Goal: Information Seeking & Learning: Check status

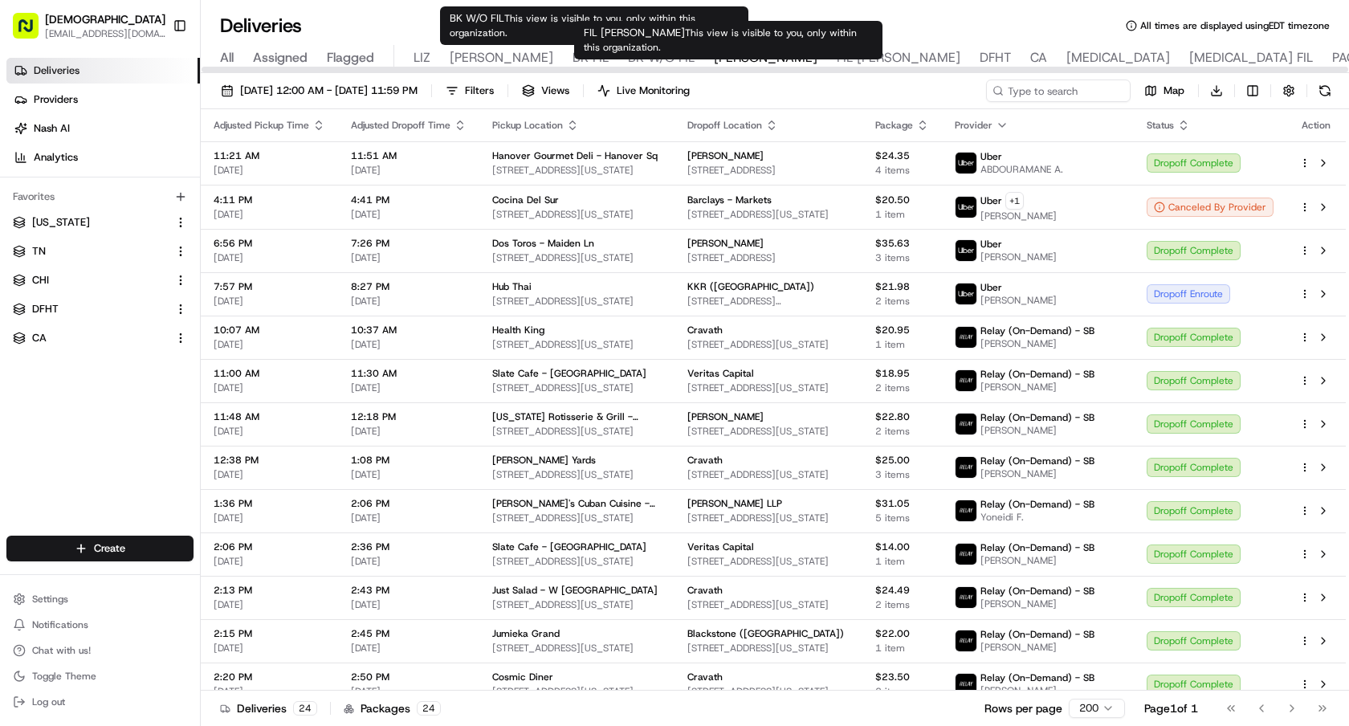
click at [836, 59] on span "FIL [PERSON_NAME]" at bounding box center [898, 57] width 124 height 19
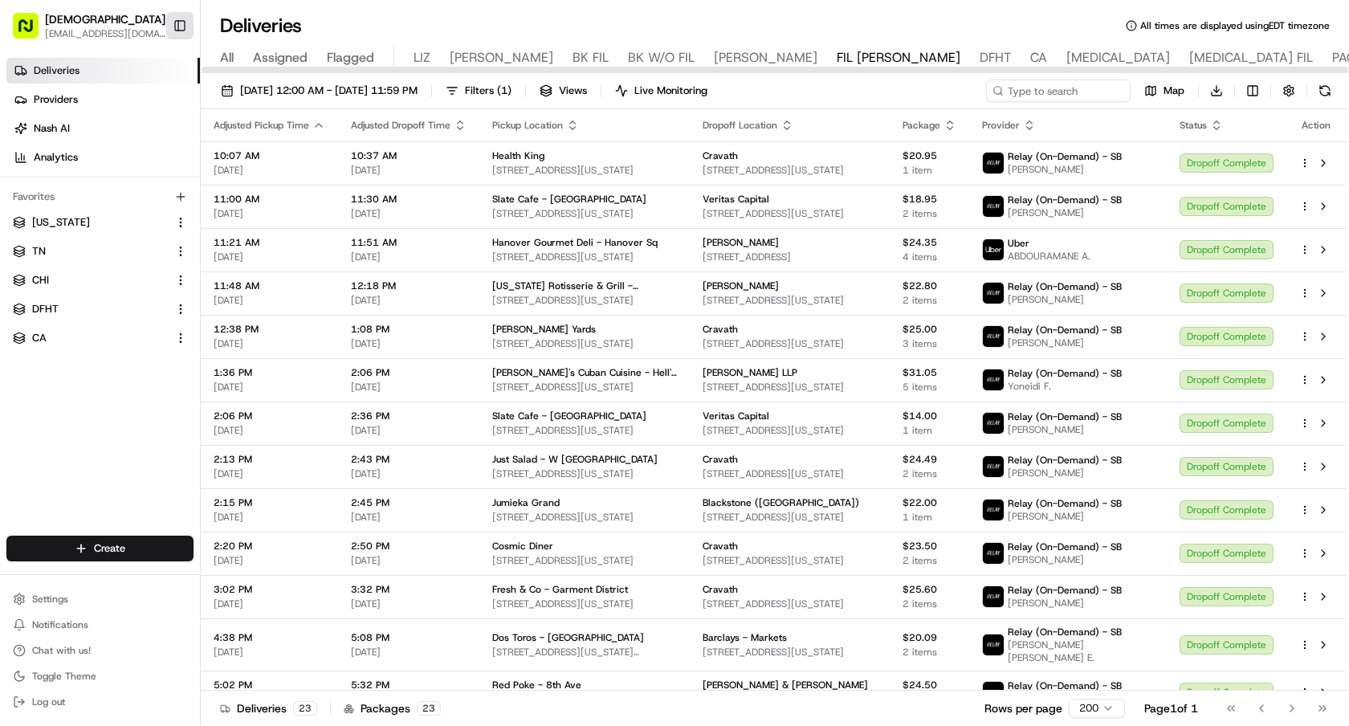
click at [177, 26] on button "Toggle Sidebar" at bounding box center [179, 25] width 27 height 27
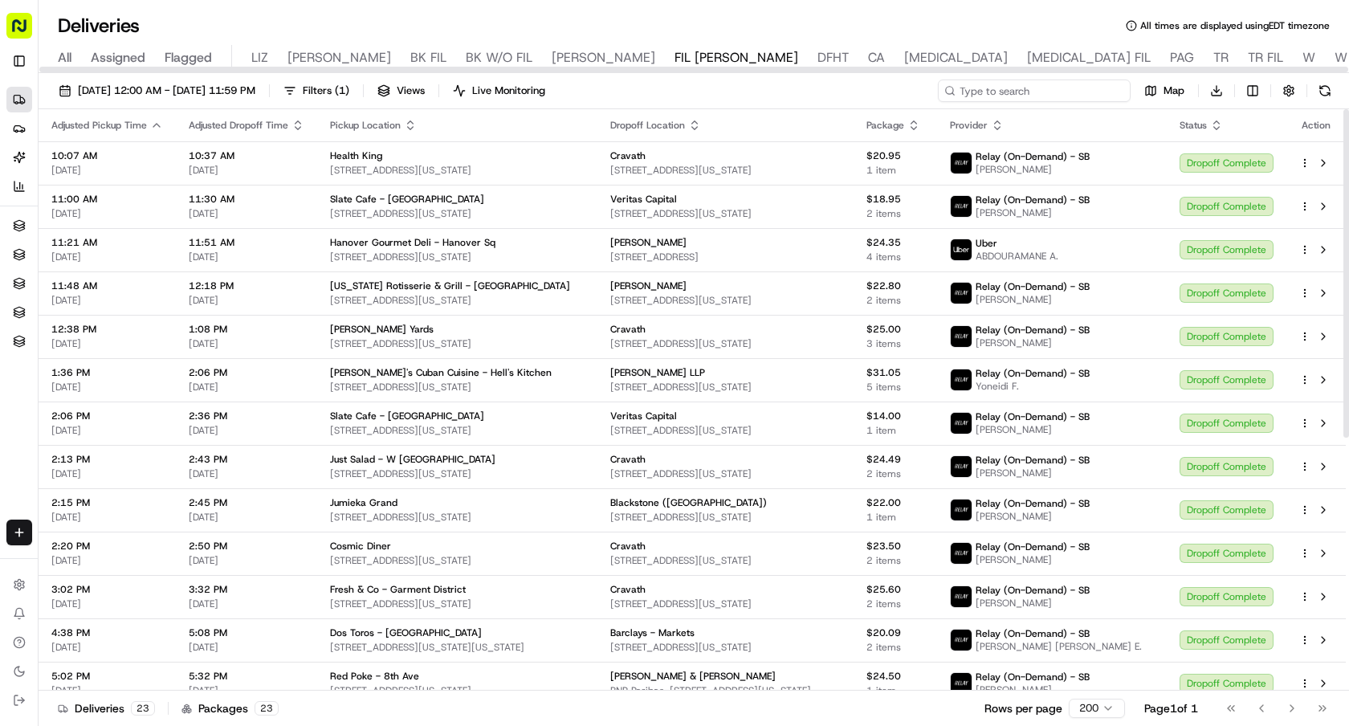
click at [1059, 96] on input at bounding box center [1034, 90] width 193 height 22
paste input "sweetgreen - Blackstone Park"
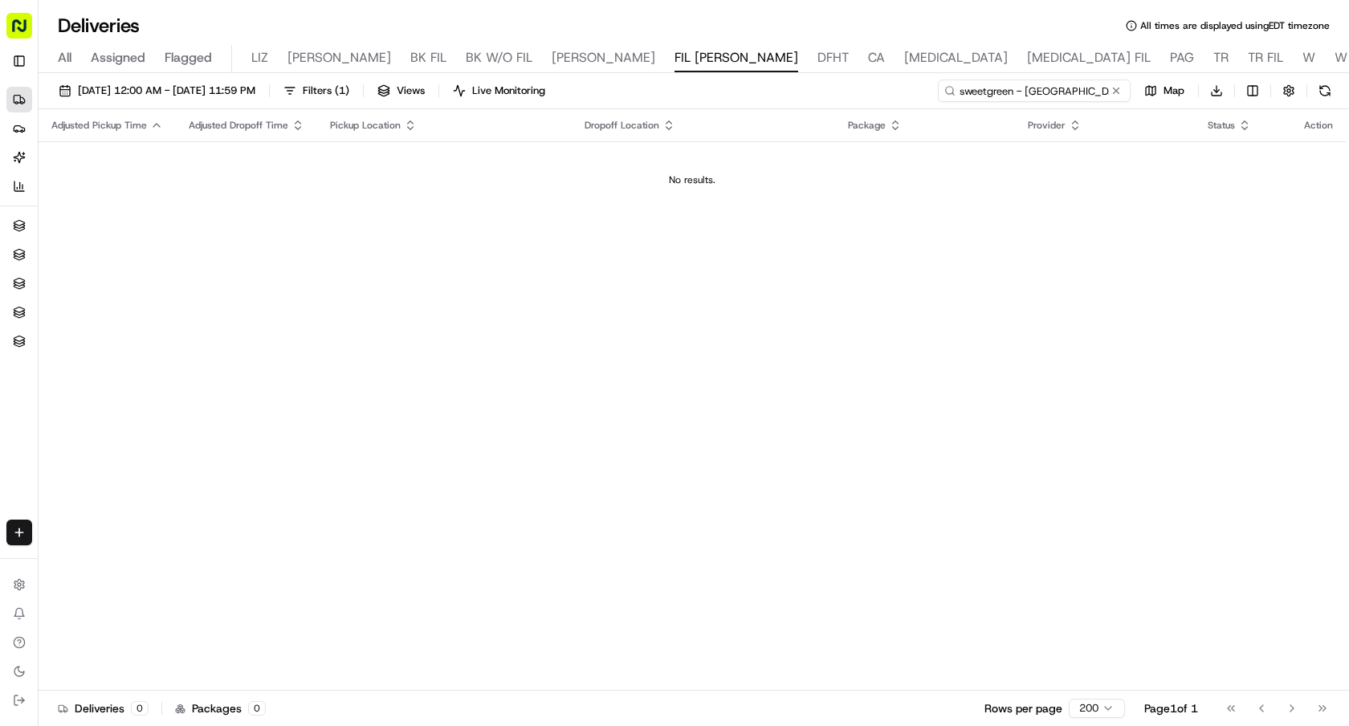
type input "sweetgreen - Blackstone Park"
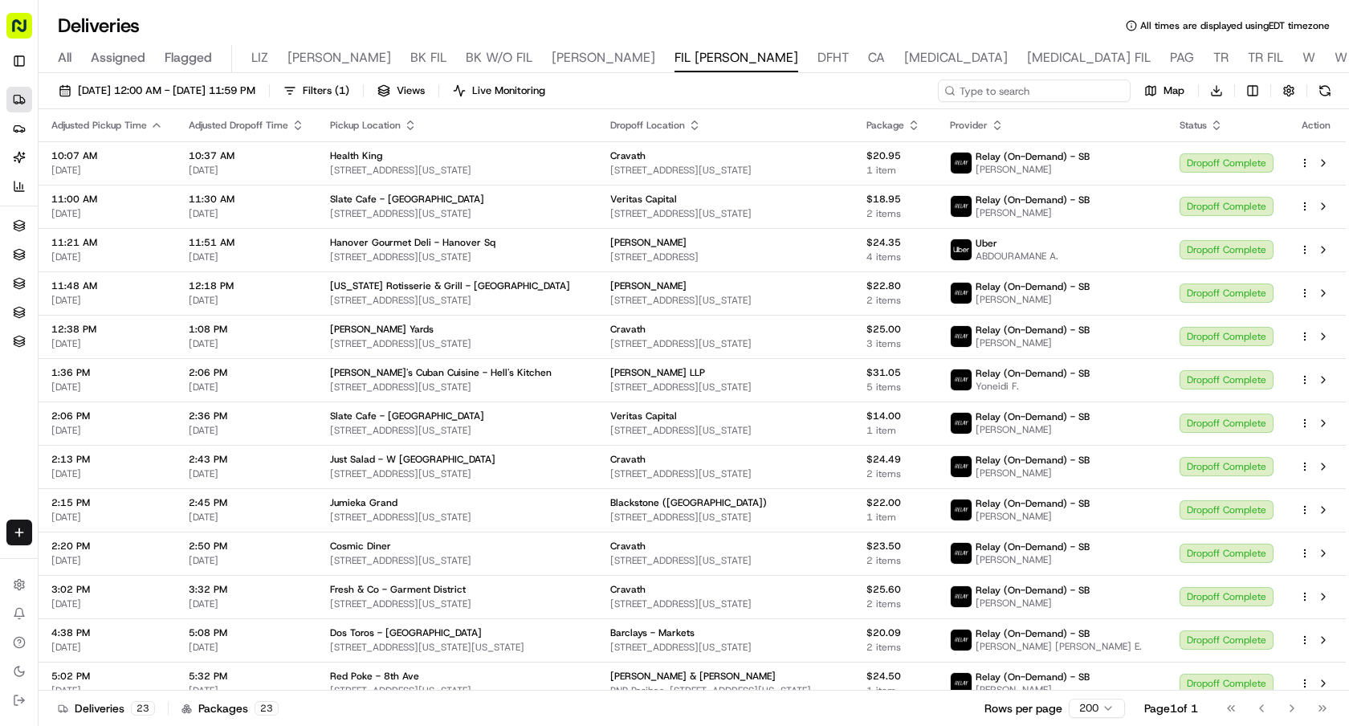
click at [1023, 90] on input at bounding box center [1034, 90] width 193 height 22
paste input "810 Deli & Cafe"
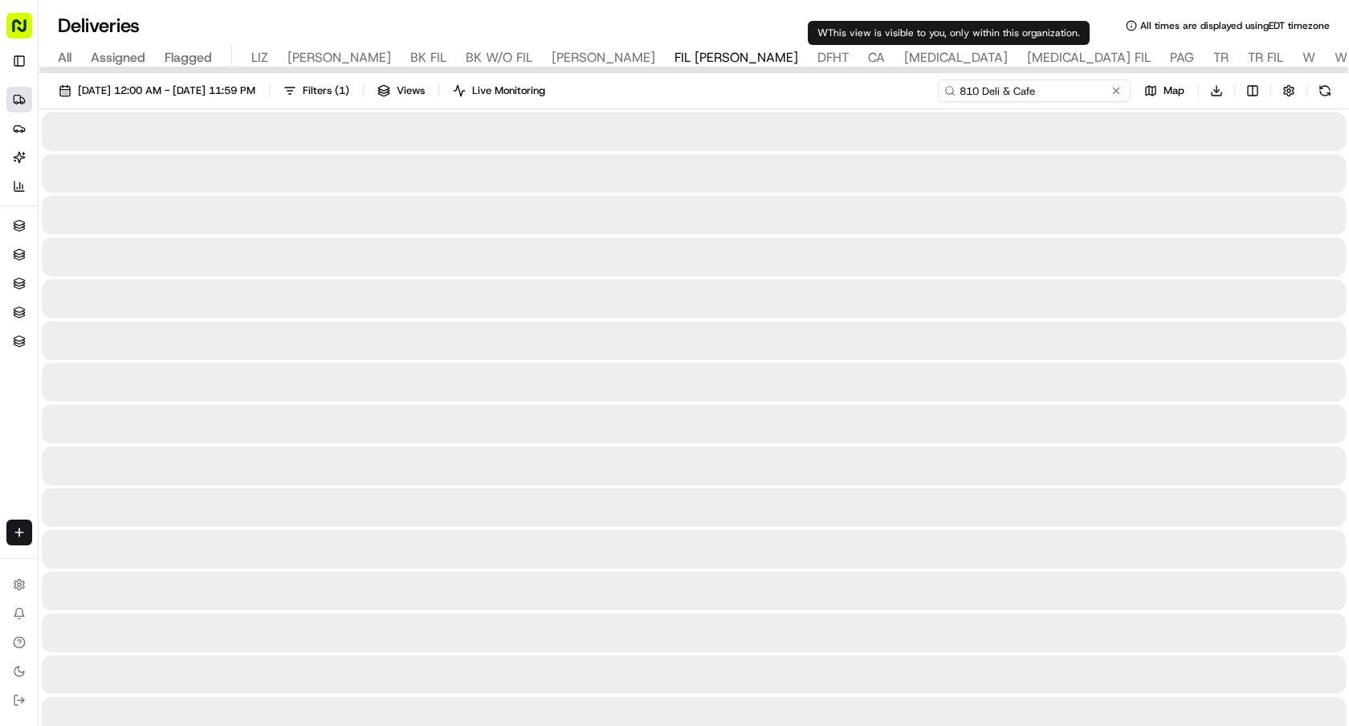
type input "810 Deli & Cafe"
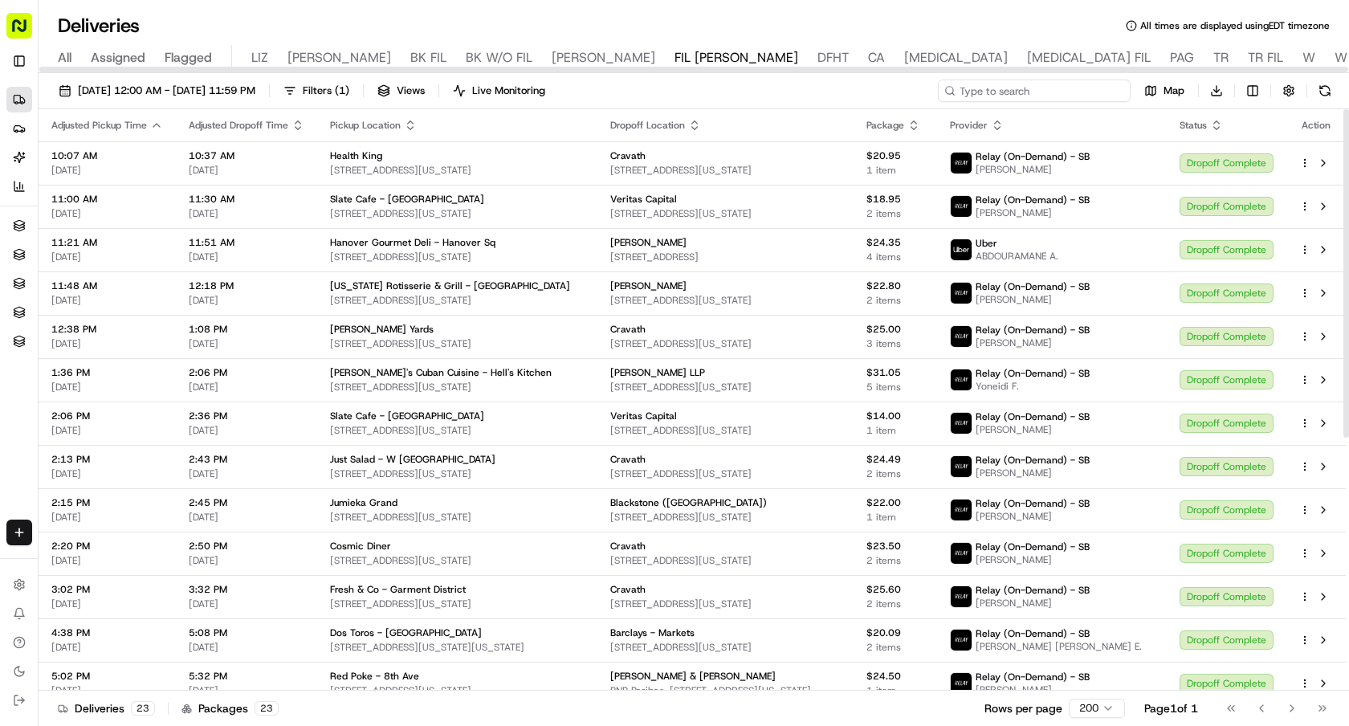
click at [1047, 95] on input at bounding box center [1034, 90] width 193 height 22
paste input "Dos Toros - 636 Lexington Avenue"
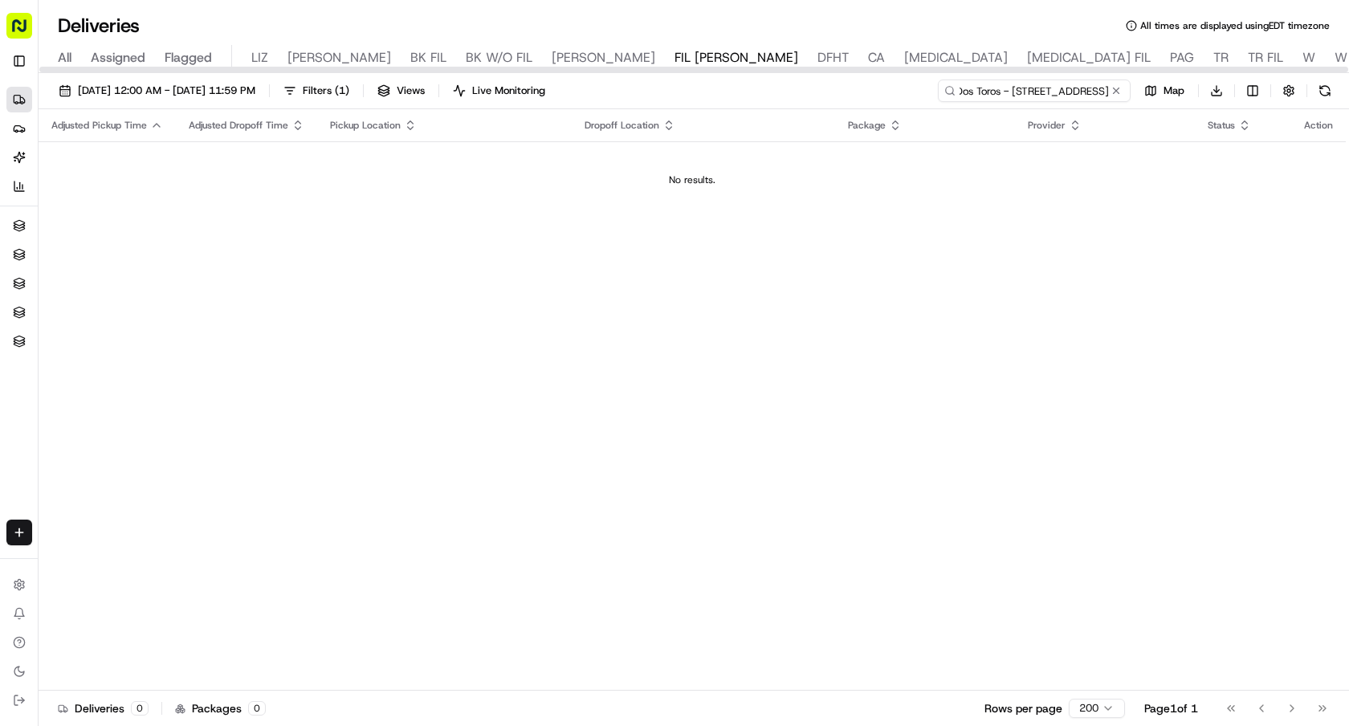
type input "Dos Toros - 636 Lexington Avenue"
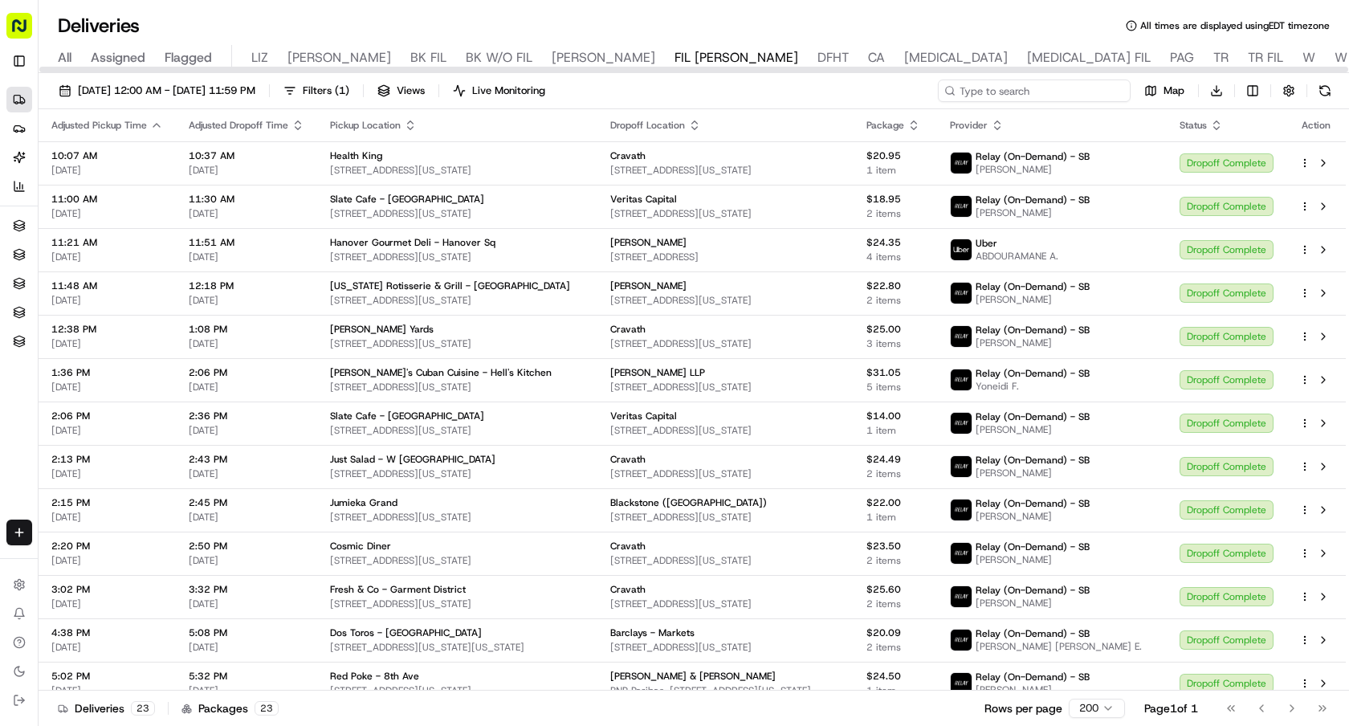
click at [1060, 91] on input at bounding box center [1034, 90] width 193 height 22
paste input "Ardesia Kitchen - Midtown"
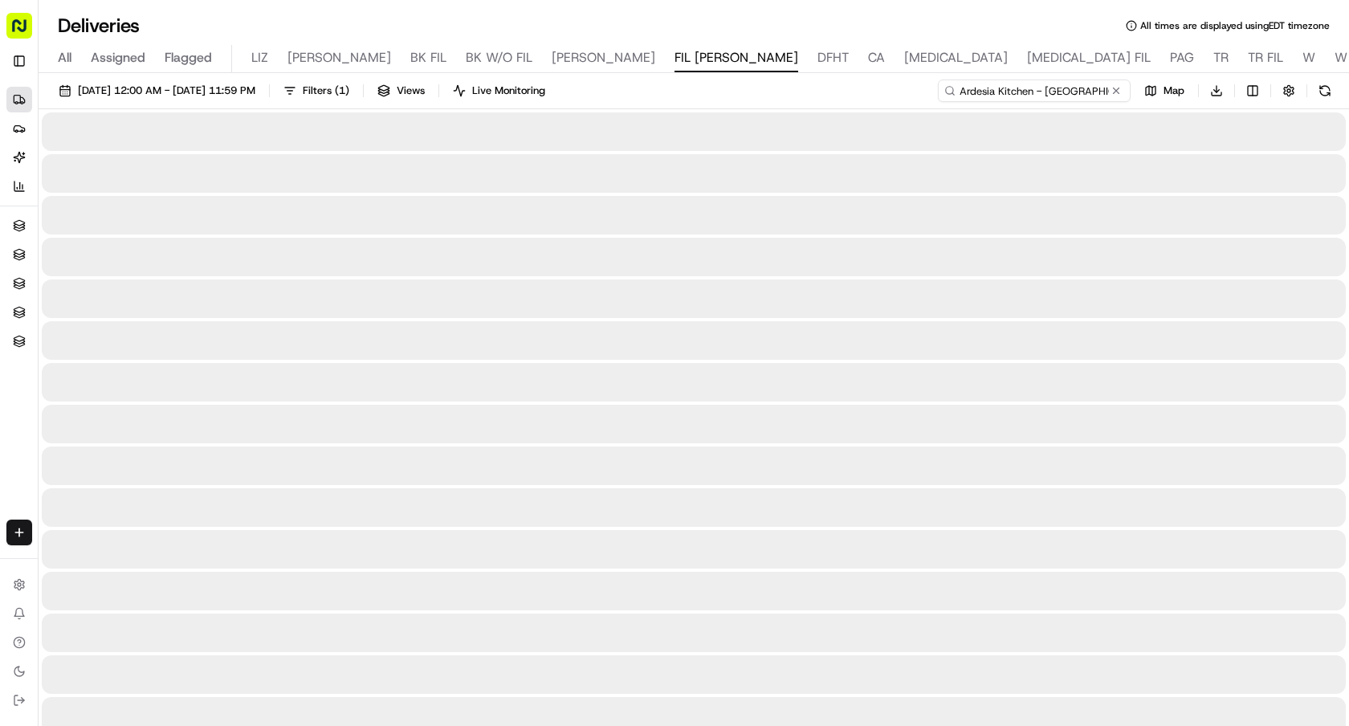
type input "Ardesia Kitchen - Midtown"
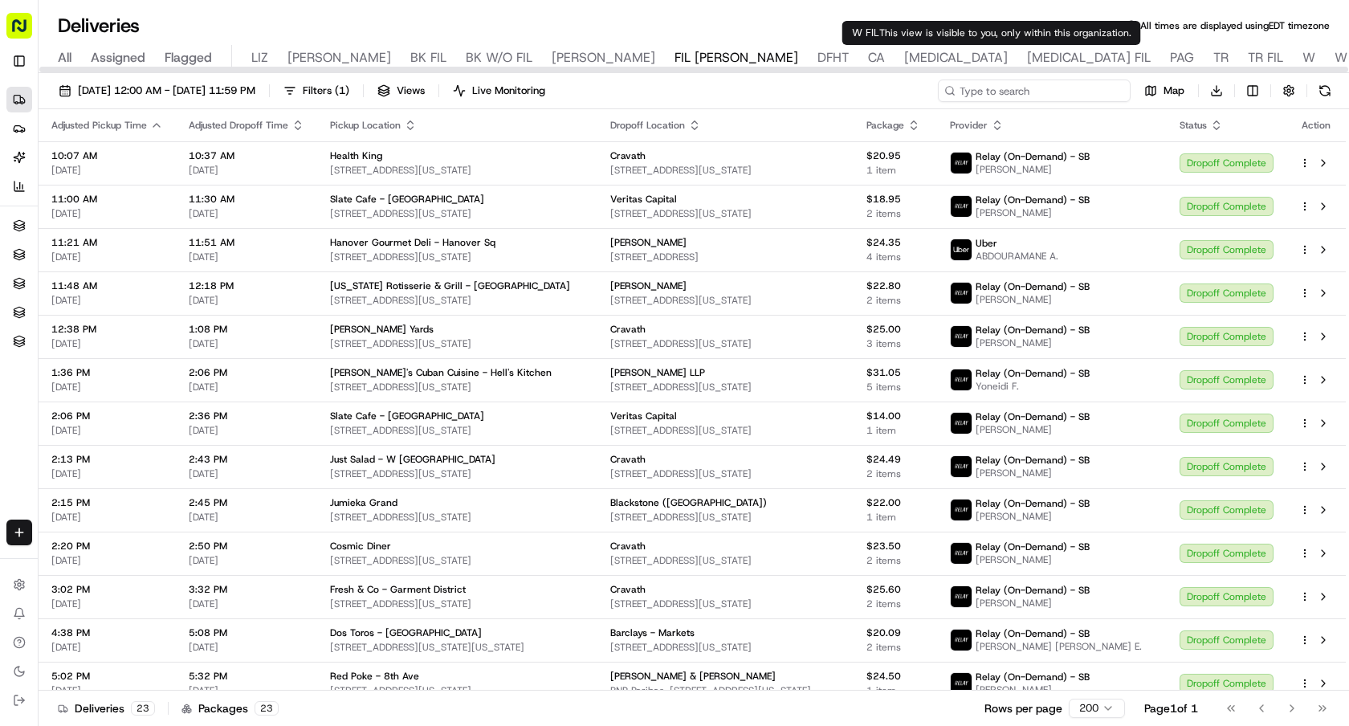
click at [1025, 94] on input at bounding box center [1034, 90] width 193 height 22
paste input "Hummus Kitchen - Hell's Kitchen"
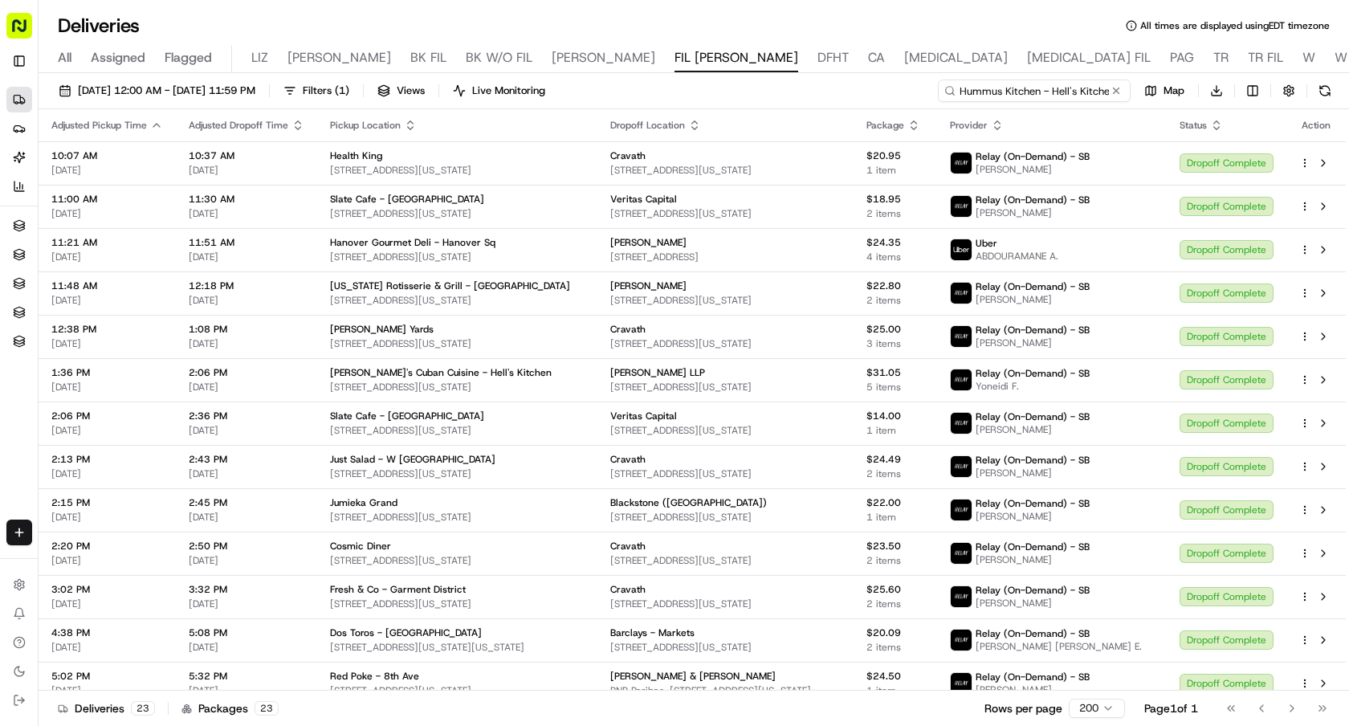
scroll to position [0, 6]
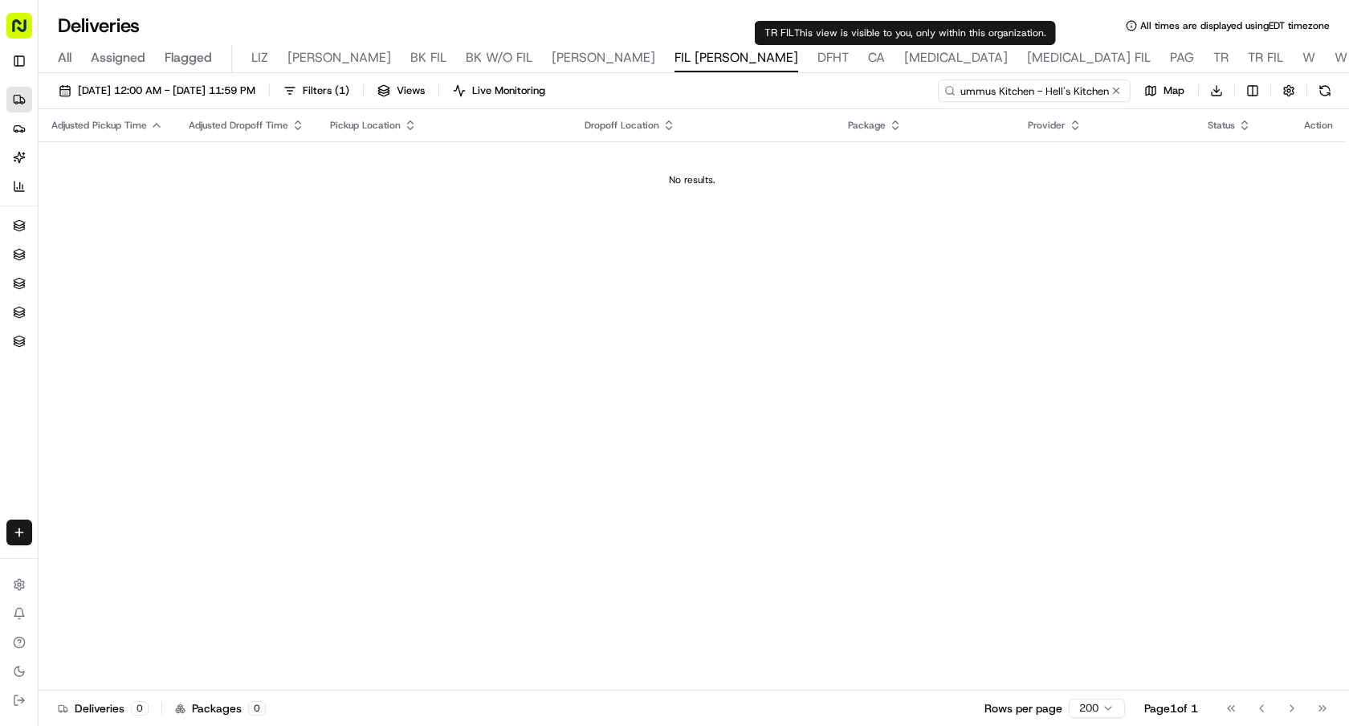
type input "Hummus Kitchen - Hell's Kitchen"
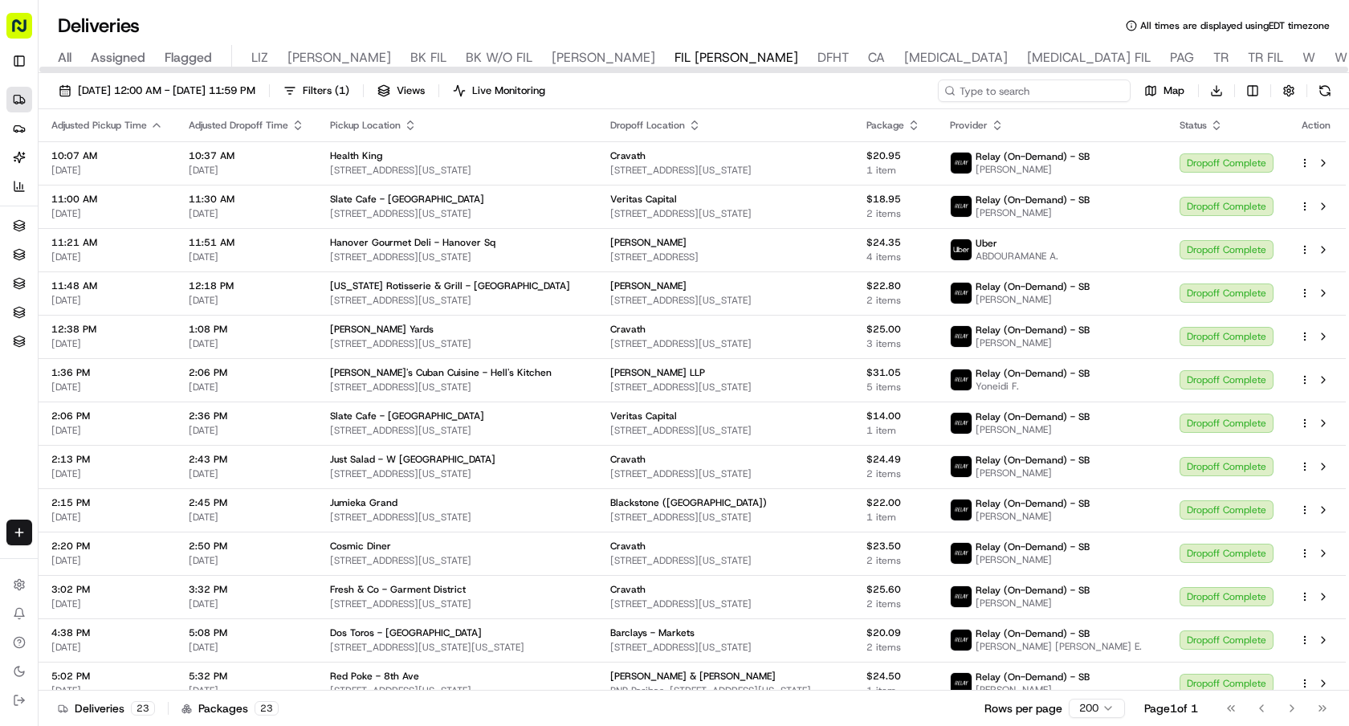
click at [1038, 99] on input at bounding box center [1034, 90] width 193 height 22
paste input "Juice Press - Rockefeller"
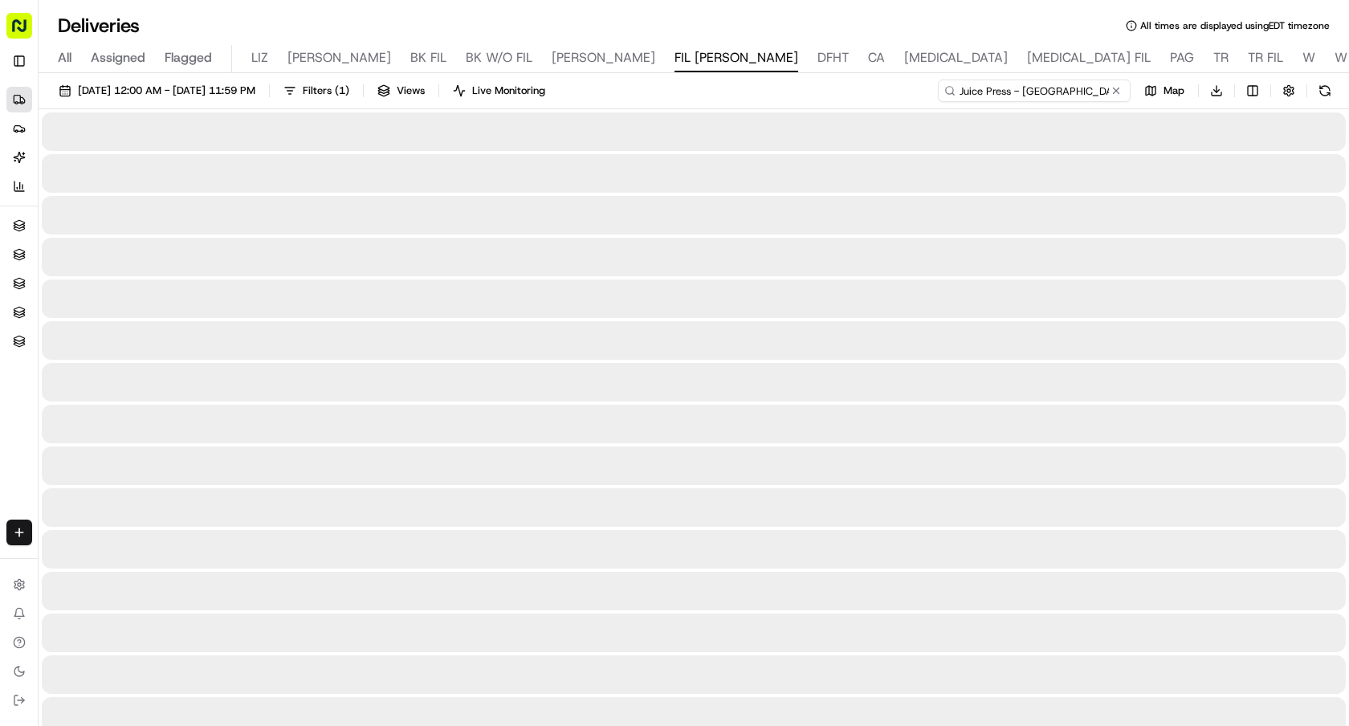
type input "Juice Press - Rockefeller"
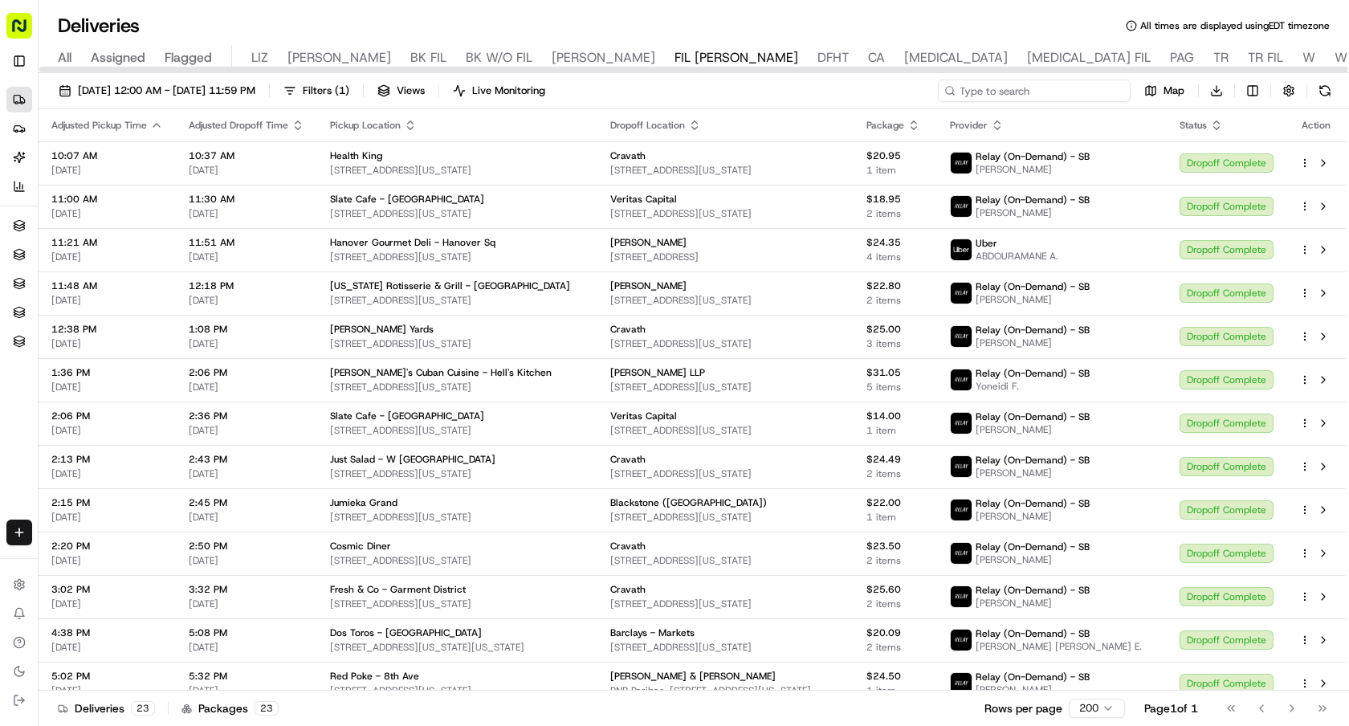
click at [1039, 80] on input at bounding box center [1034, 90] width 193 height 22
paste input "Milk N Honey - 46th St"
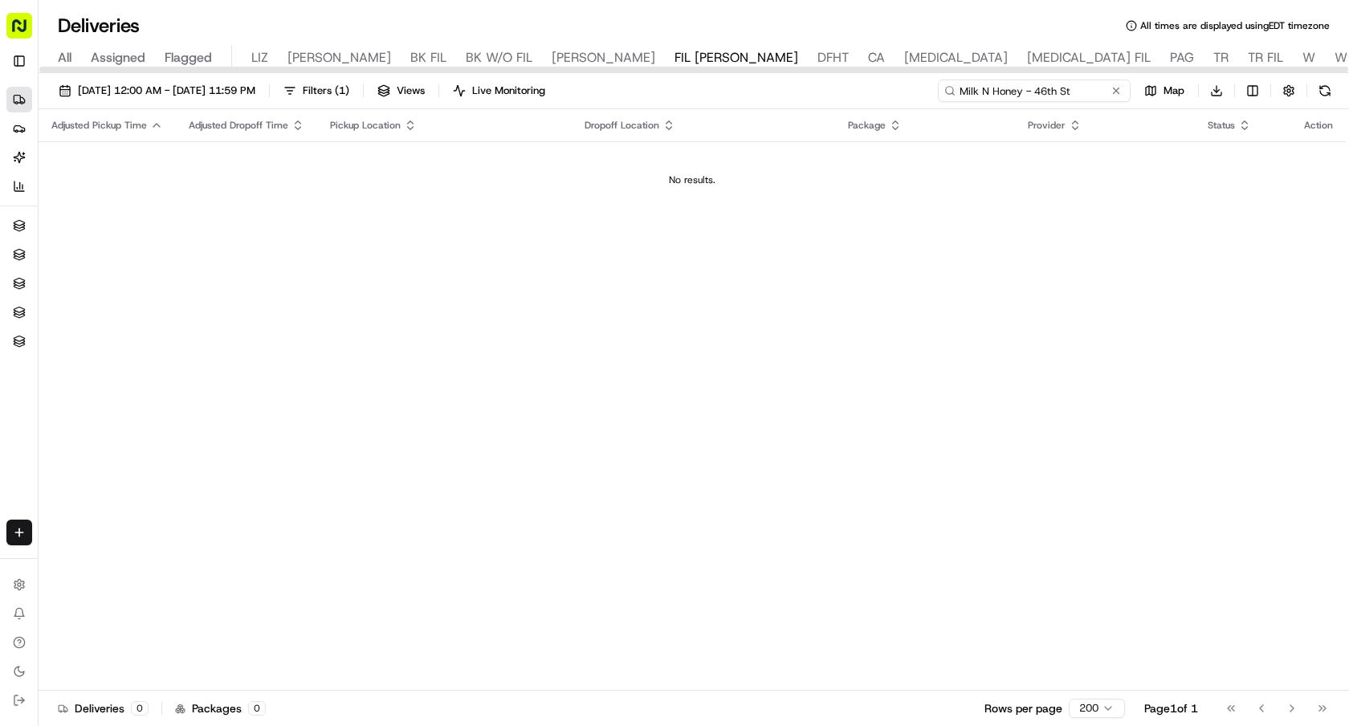
type input "Milk N Honey - 46th St"
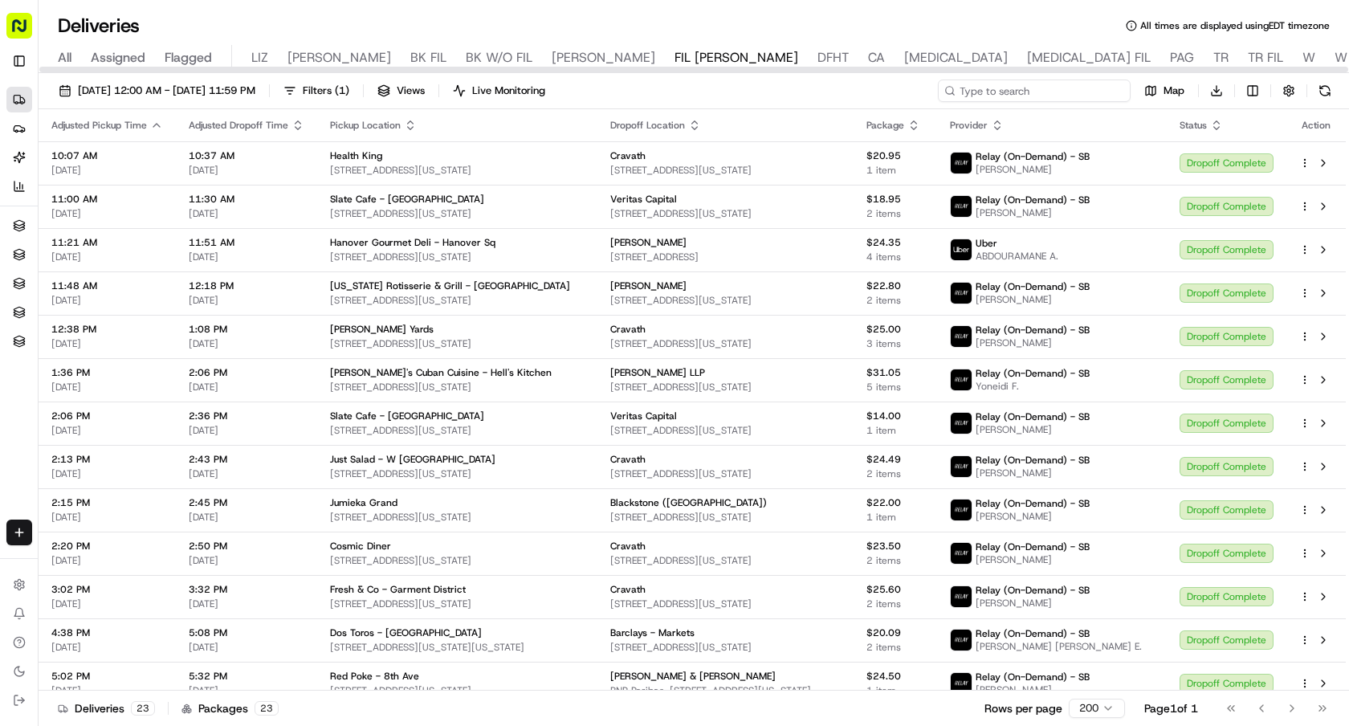
click at [1038, 101] on input at bounding box center [1034, 90] width 193 height 22
paste input "Sukhumvit 51"
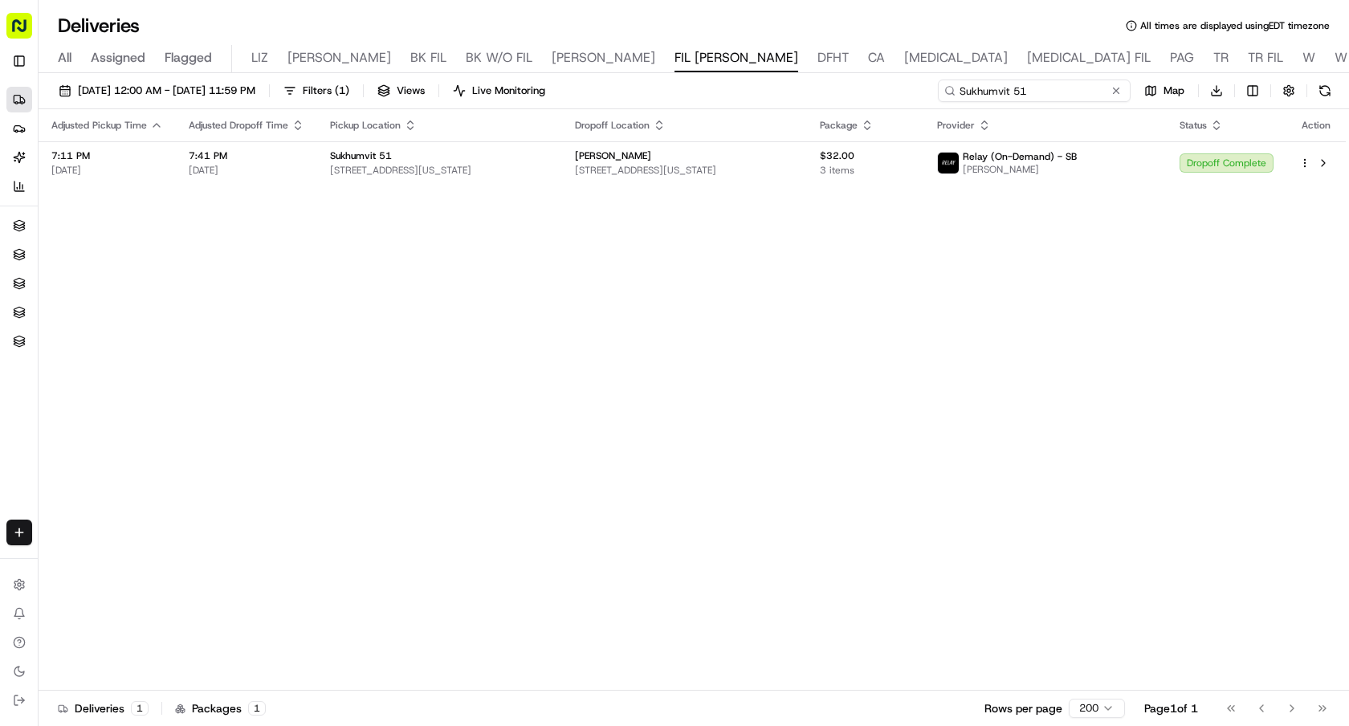
type input "Sukhumvit 51"
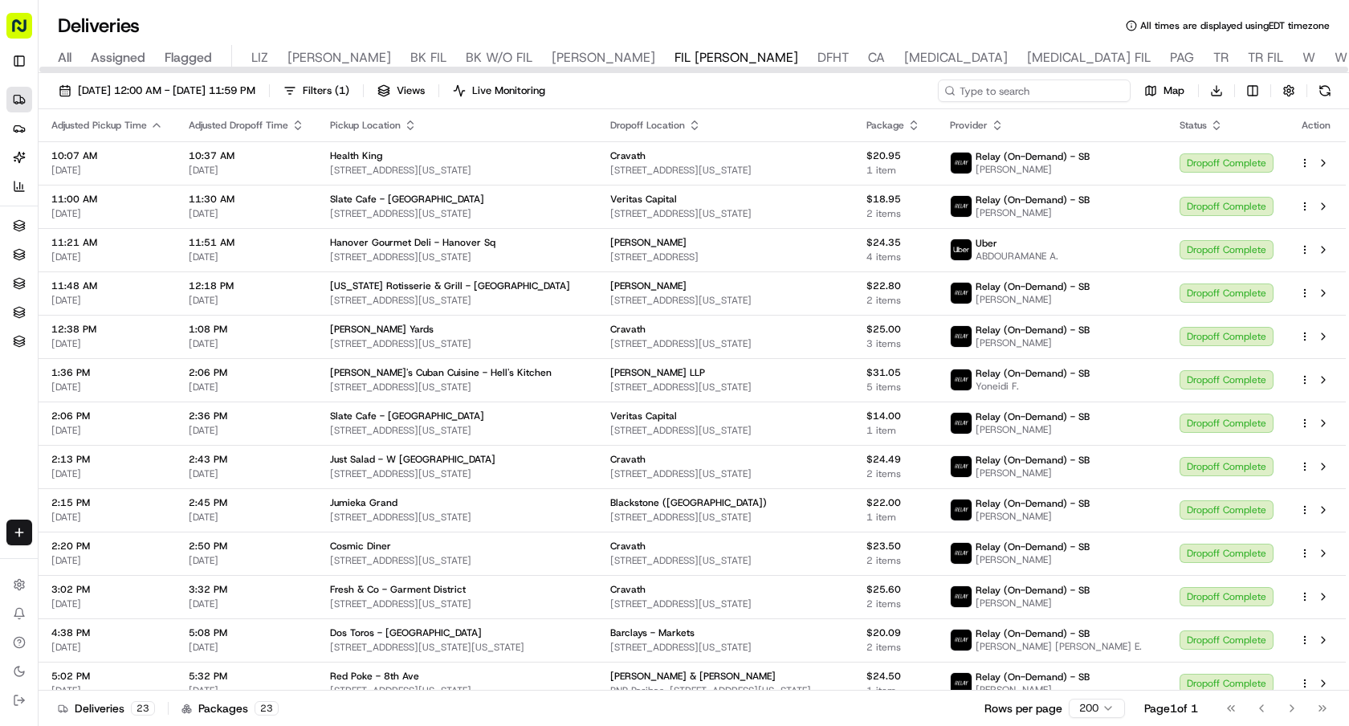
click at [1047, 95] on input at bounding box center [1034, 90] width 193 height 22
paste input "Springbone Kitchen - Midtown East"
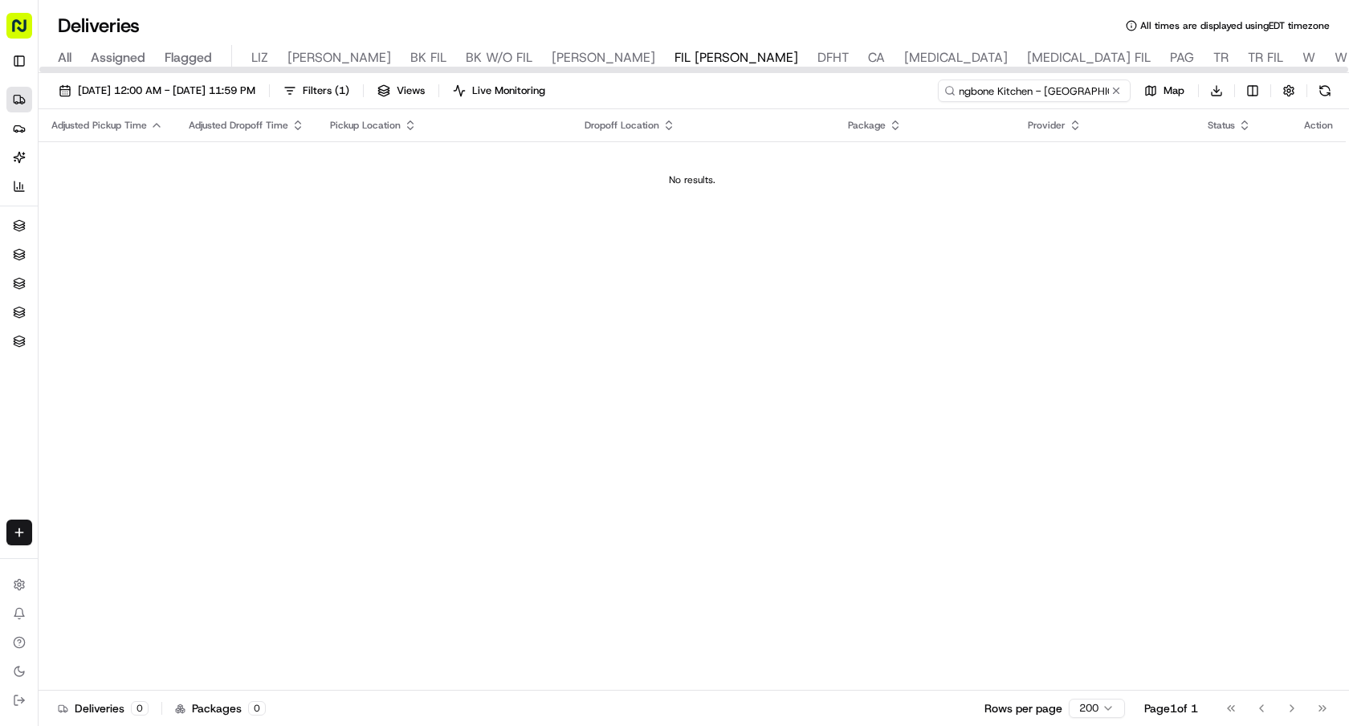
type input "Springbone Kitchen - Midtown East"
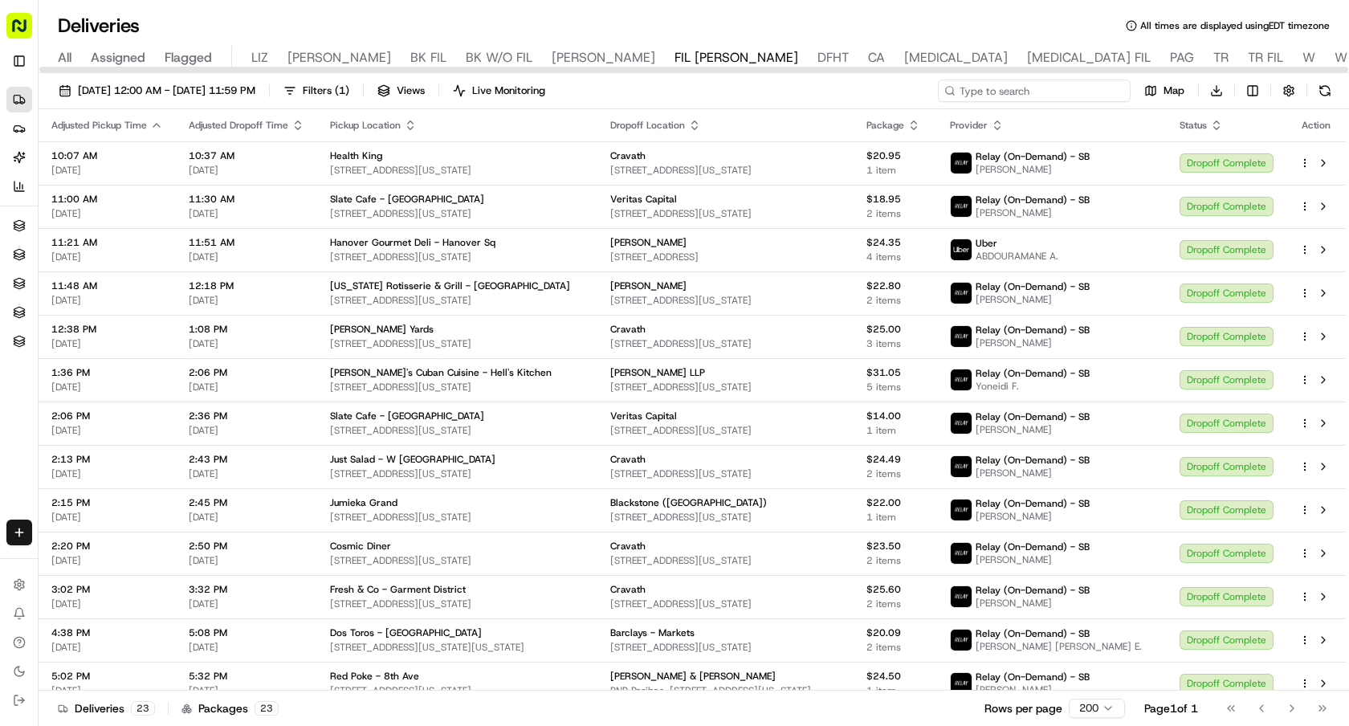
click at [1029, 96] on input at bounding box center [1034, 90] width 193 height 22
paste input "Proper Food - 555 Madison"
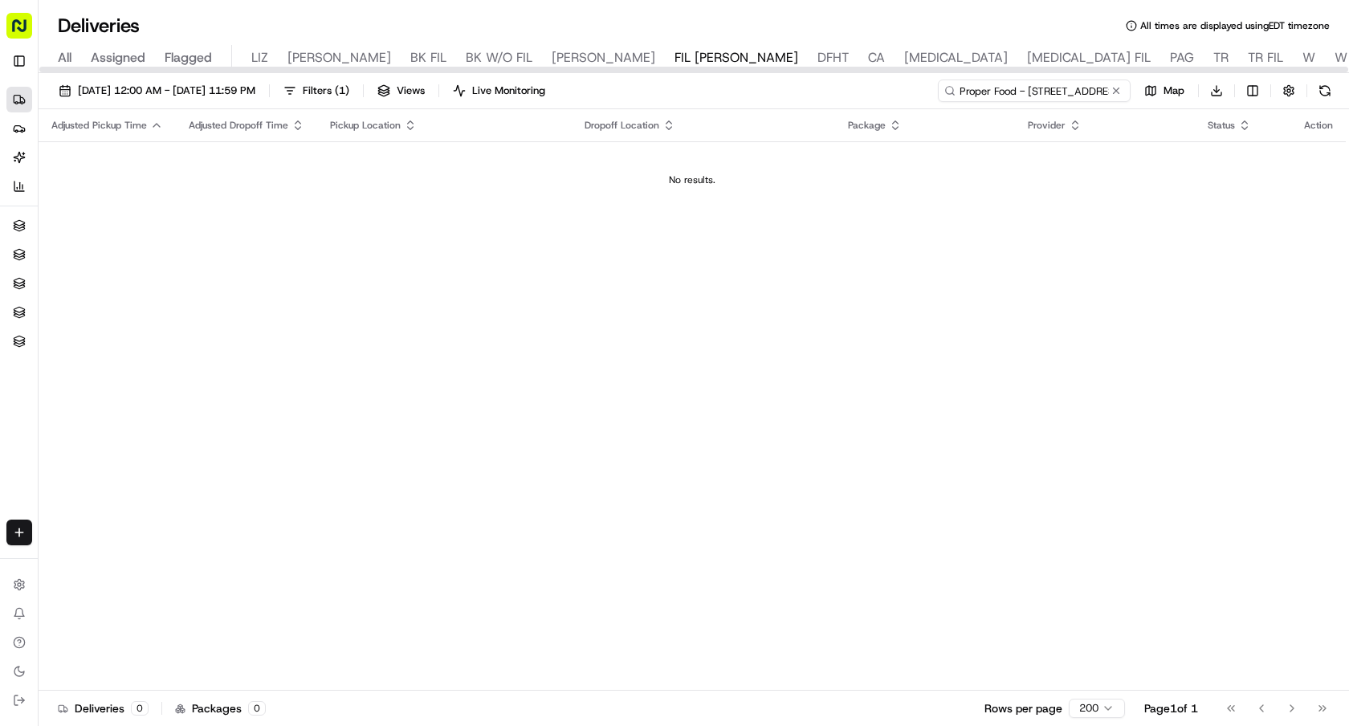
type input "Proper Food - 555 Madison"
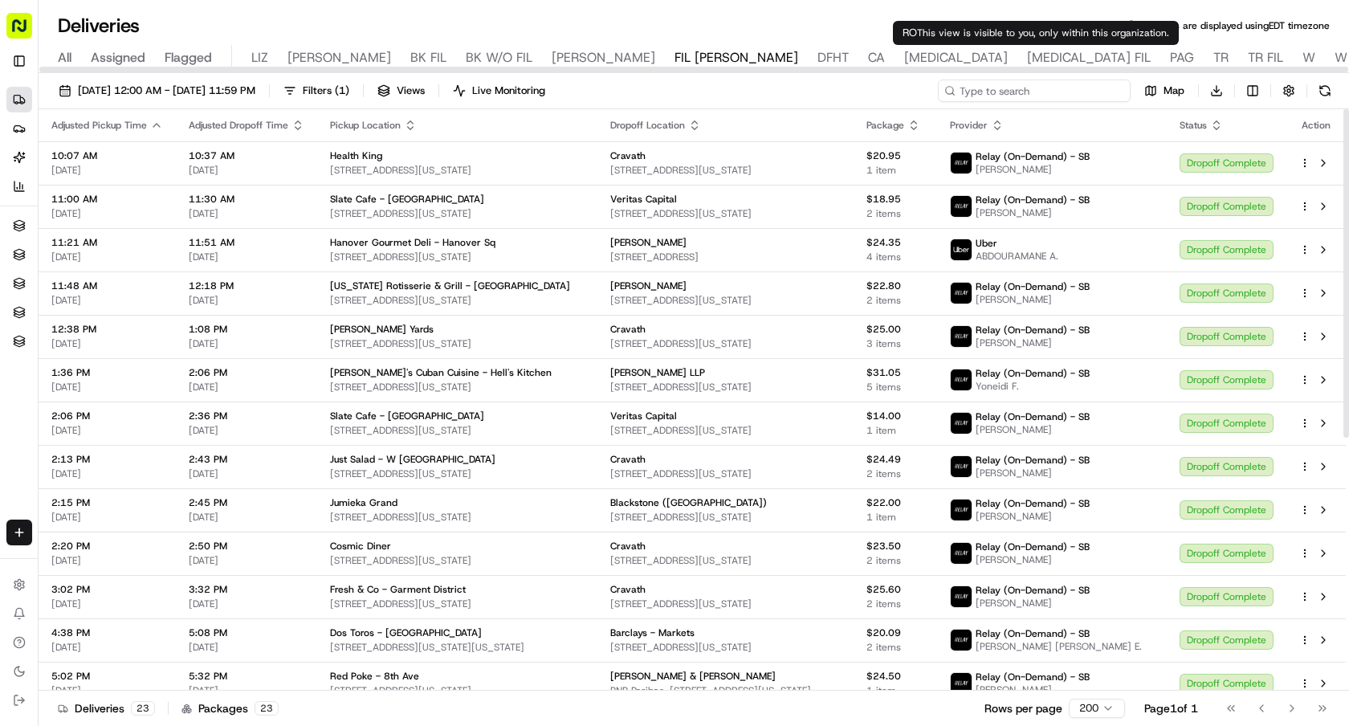
click at [1046, 96] on input at bounding box center [1034, 90] width 193 height 22
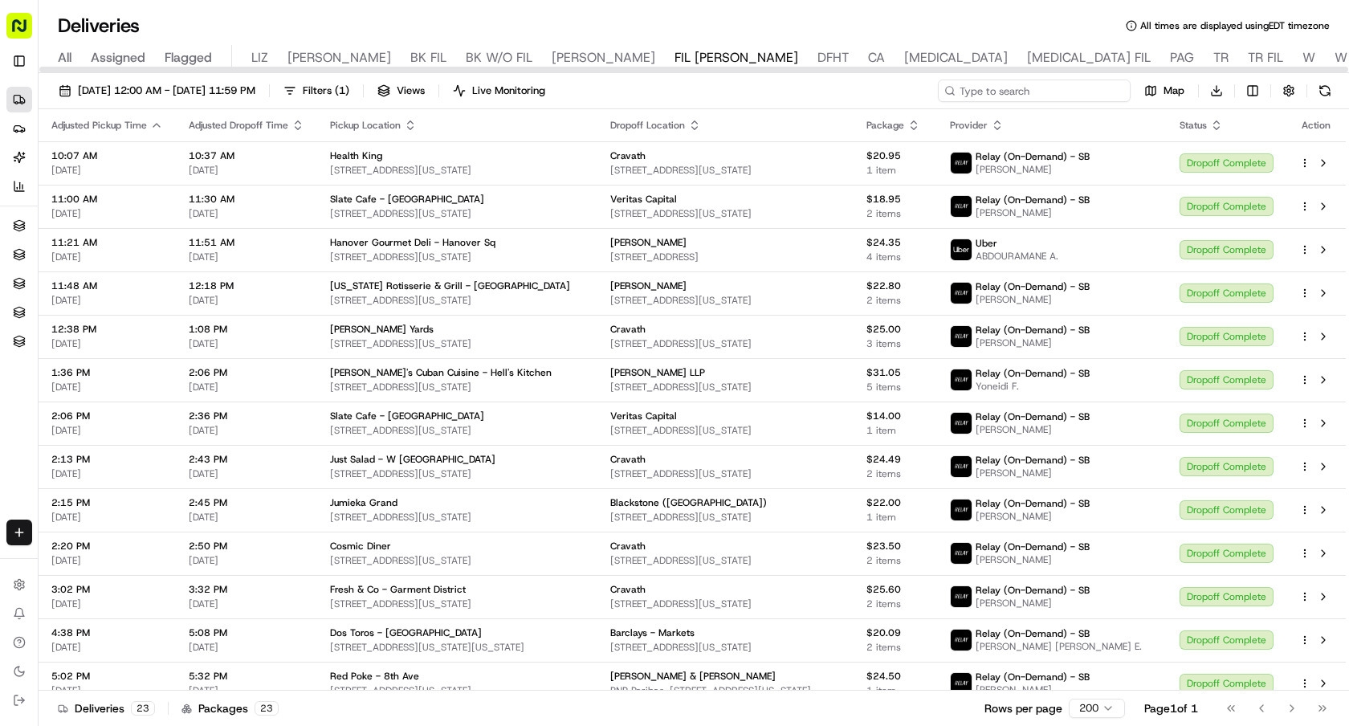
paste input "Texas Rotisserie & Grill - Upper East Side"
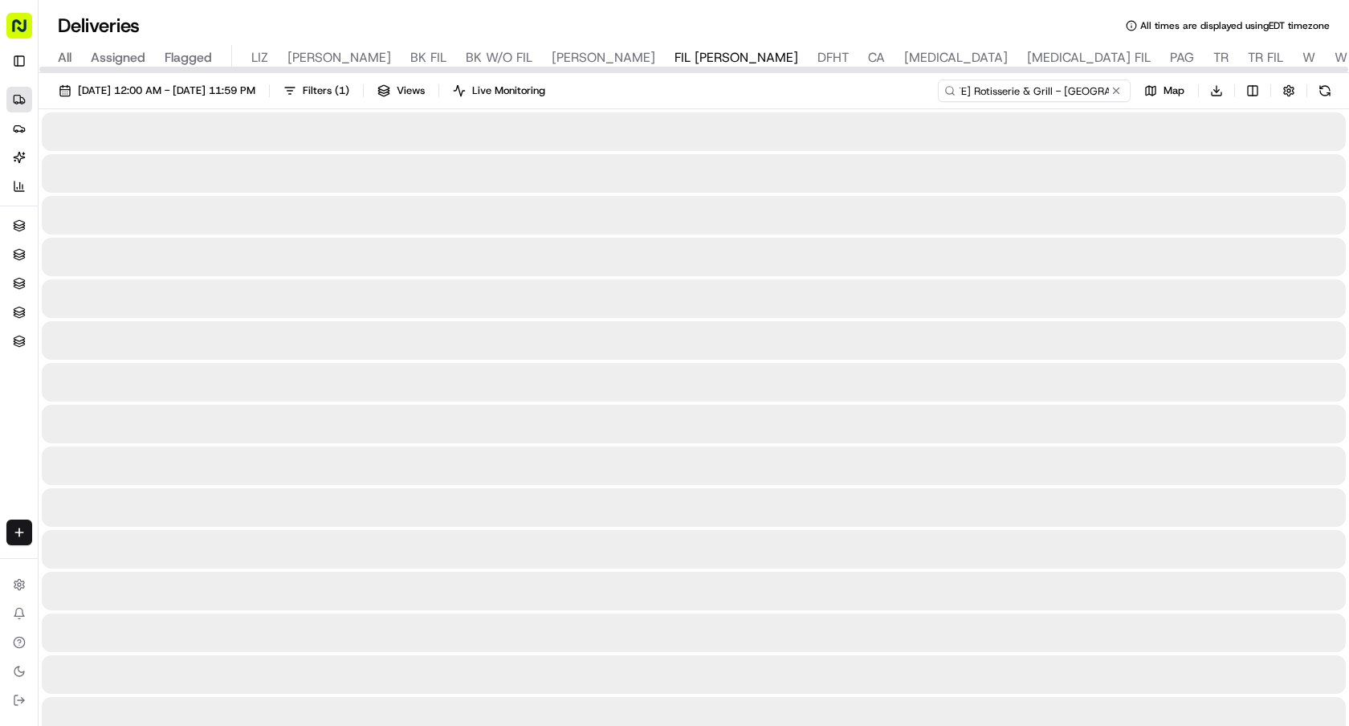
type input "Texas Rotisserie & Grill - Upper East Side"
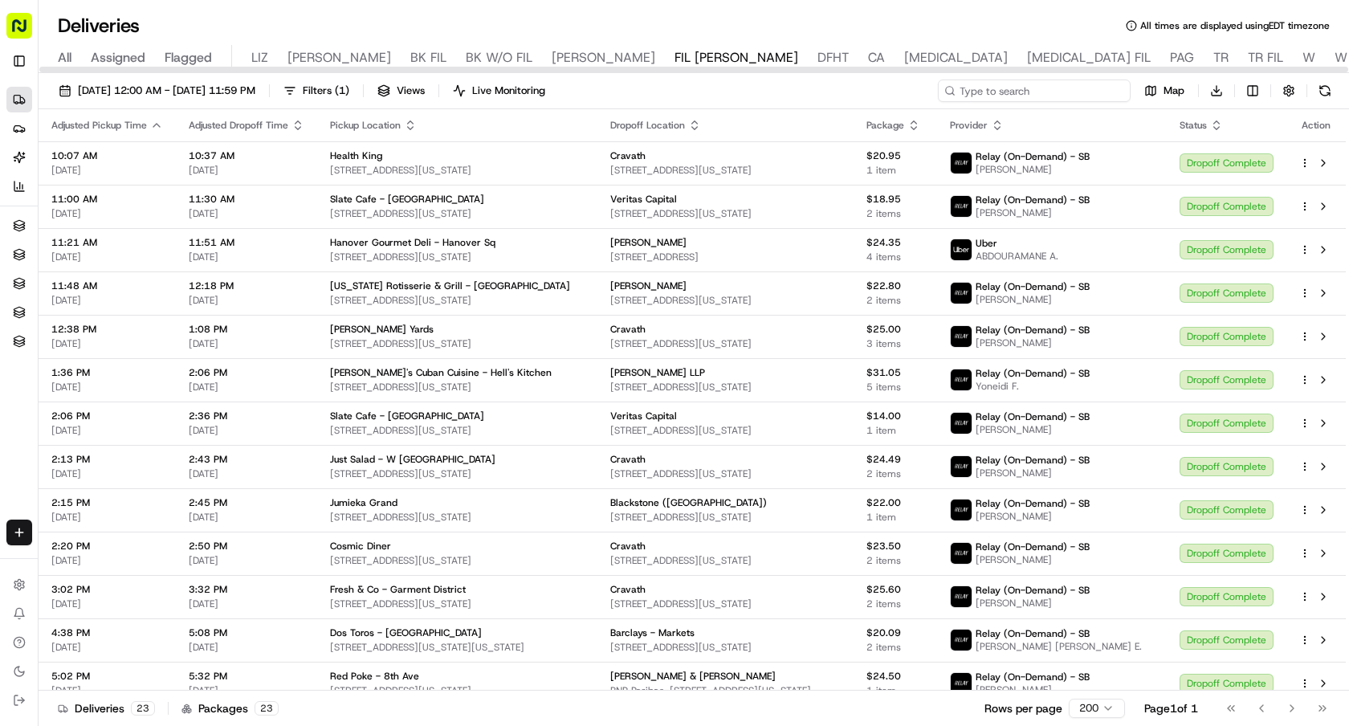
click at [1079, 95] on input at bounding box center [1034, 90] width 193 height 22
paste input "goodsugar"
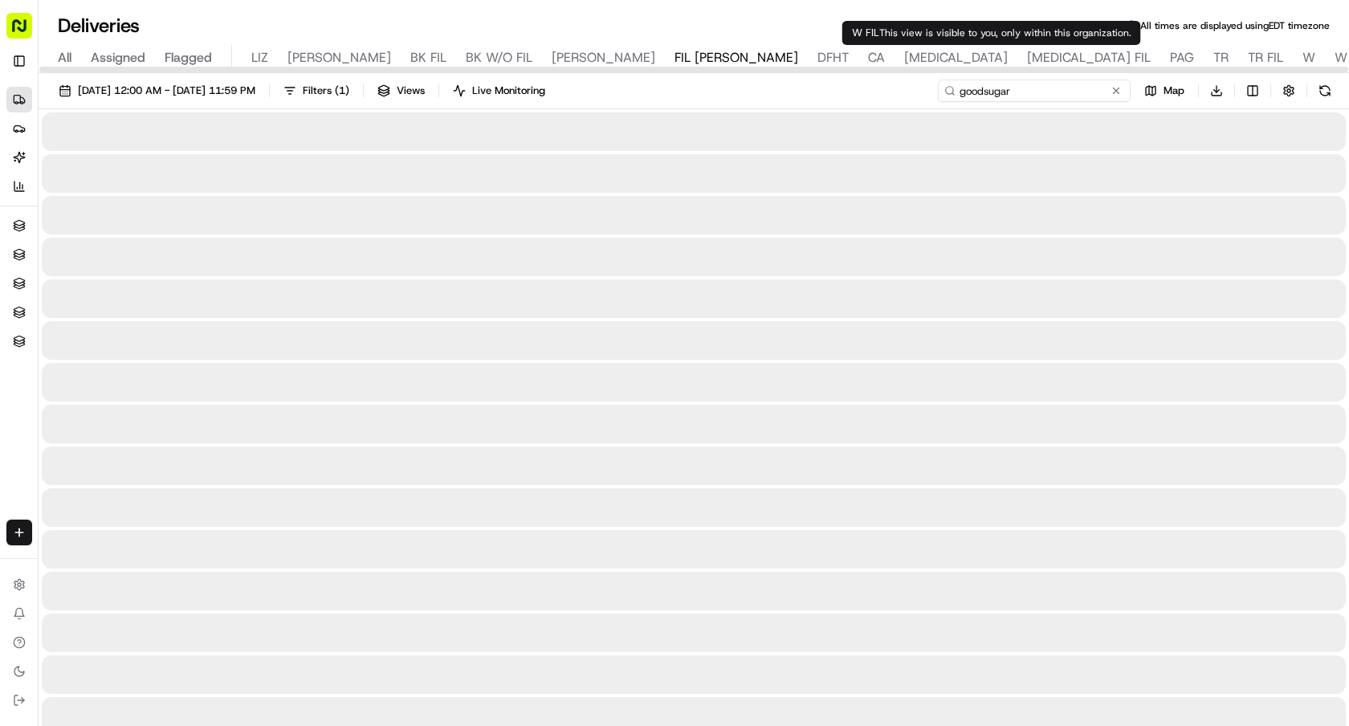
type input "goodsugar"
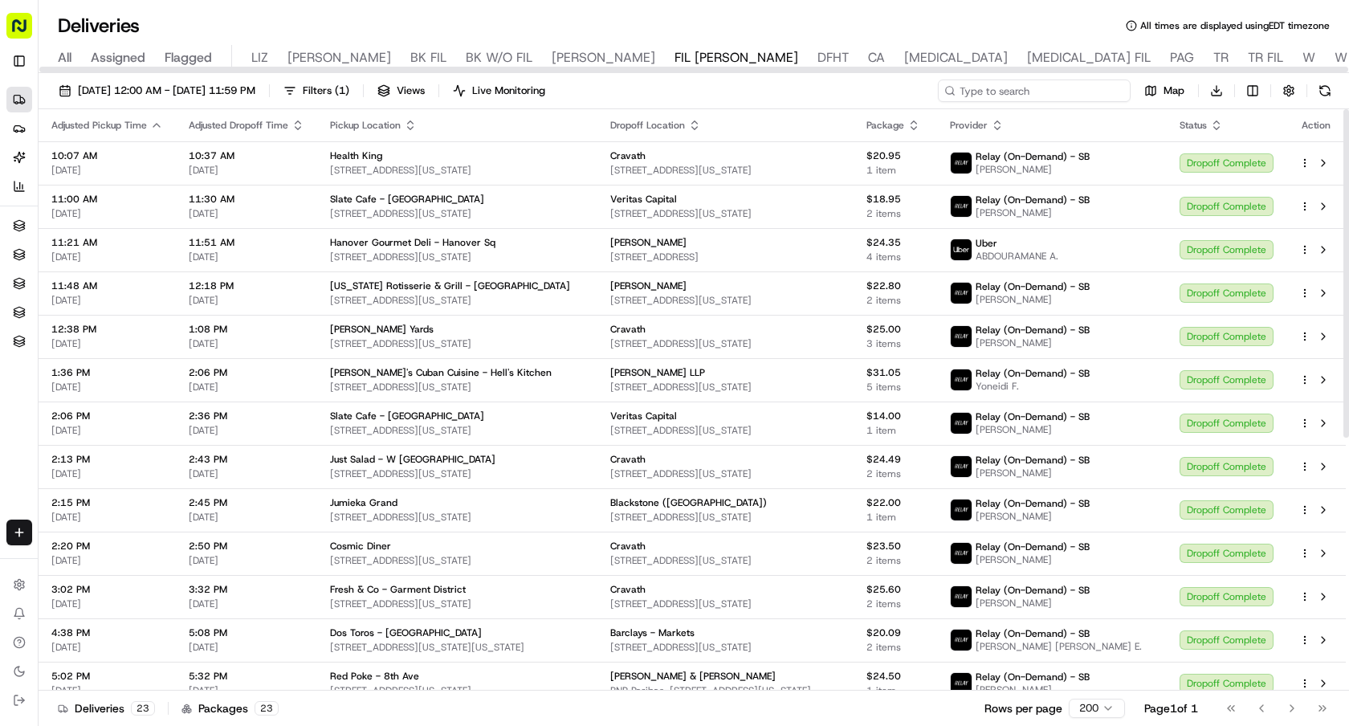
click at [1074, 98] on input at bounding box center [1034, 90] width 193 height 22
paste input "Chop & Go - Lexington Ave"
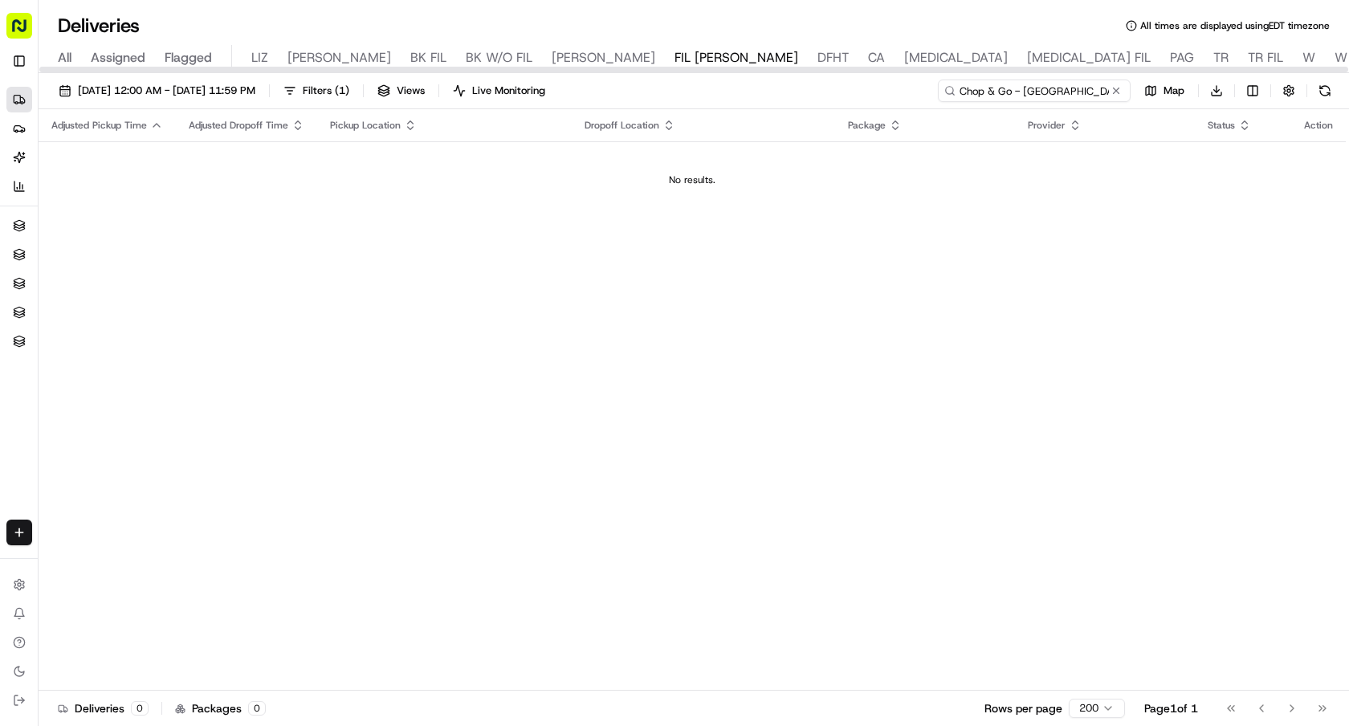
type input "Chop & Go - Lexington Ave"
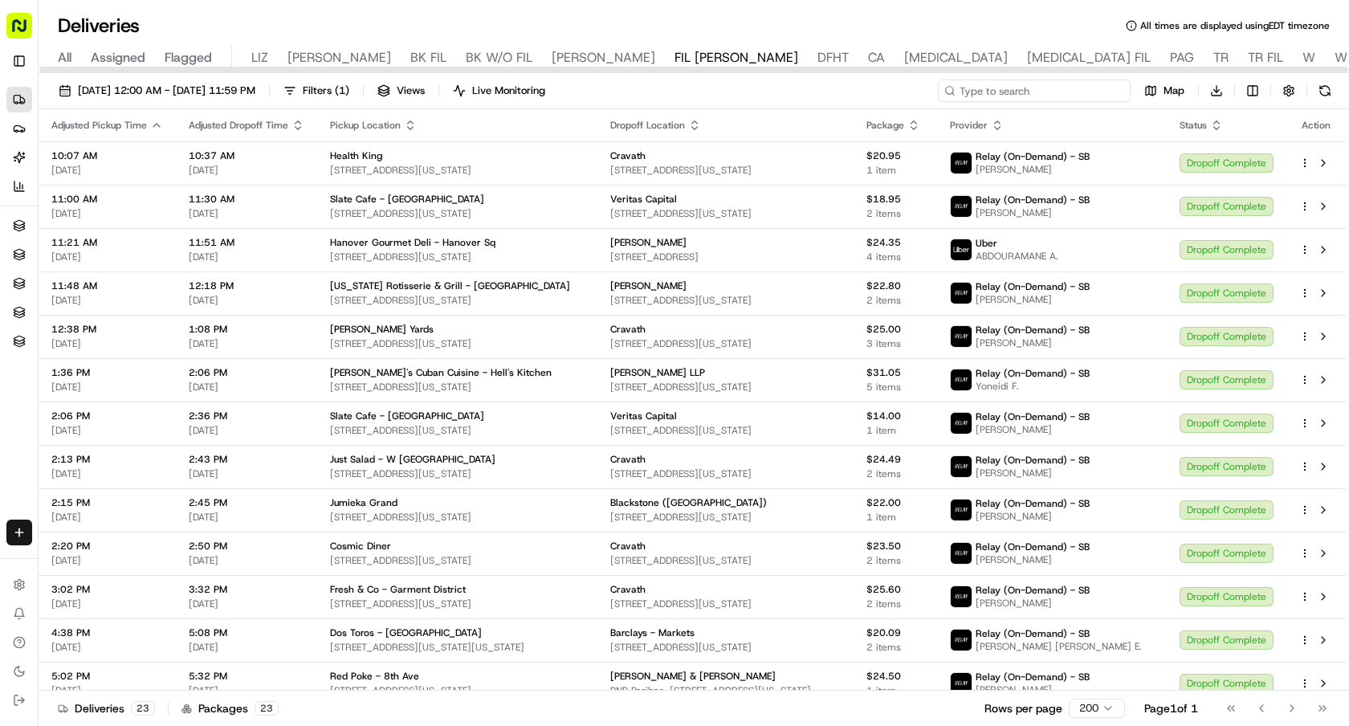
click at [1086, 79] on input at bounding box center [1034, 90] width 193 height 22
paste input "Pita Grill Kosher - 2nd Ave"
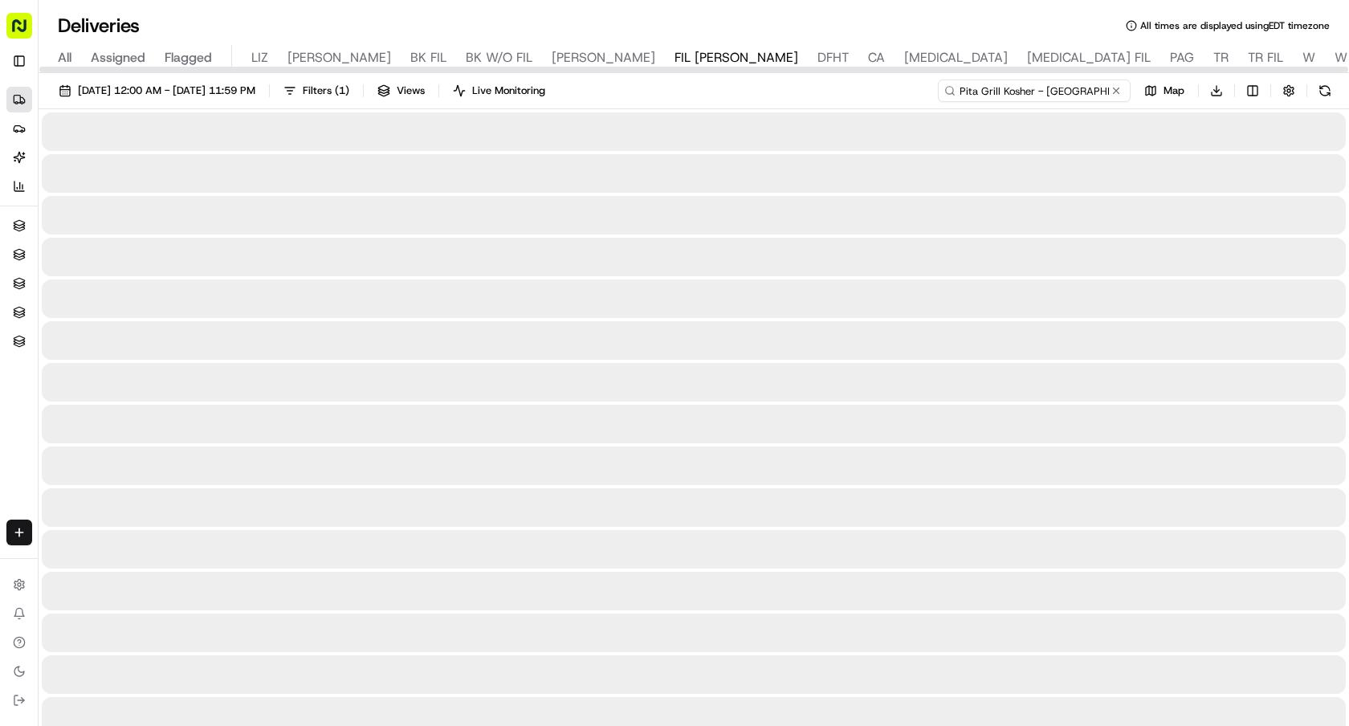
type input "Pita Grill Kosher - 2nd Ave"
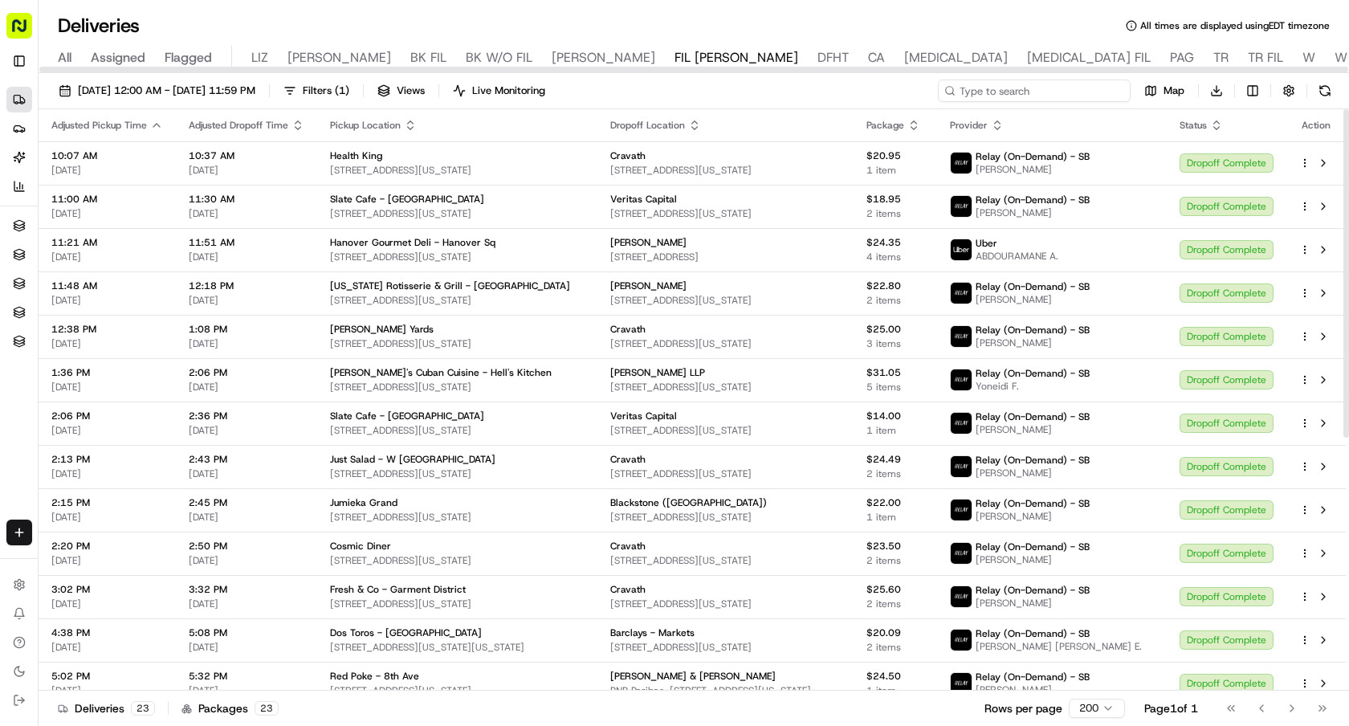
click at [1071, 91] on input at bounding box center [1034, 90] width 193 height 22
paste input "Hokey Poke"
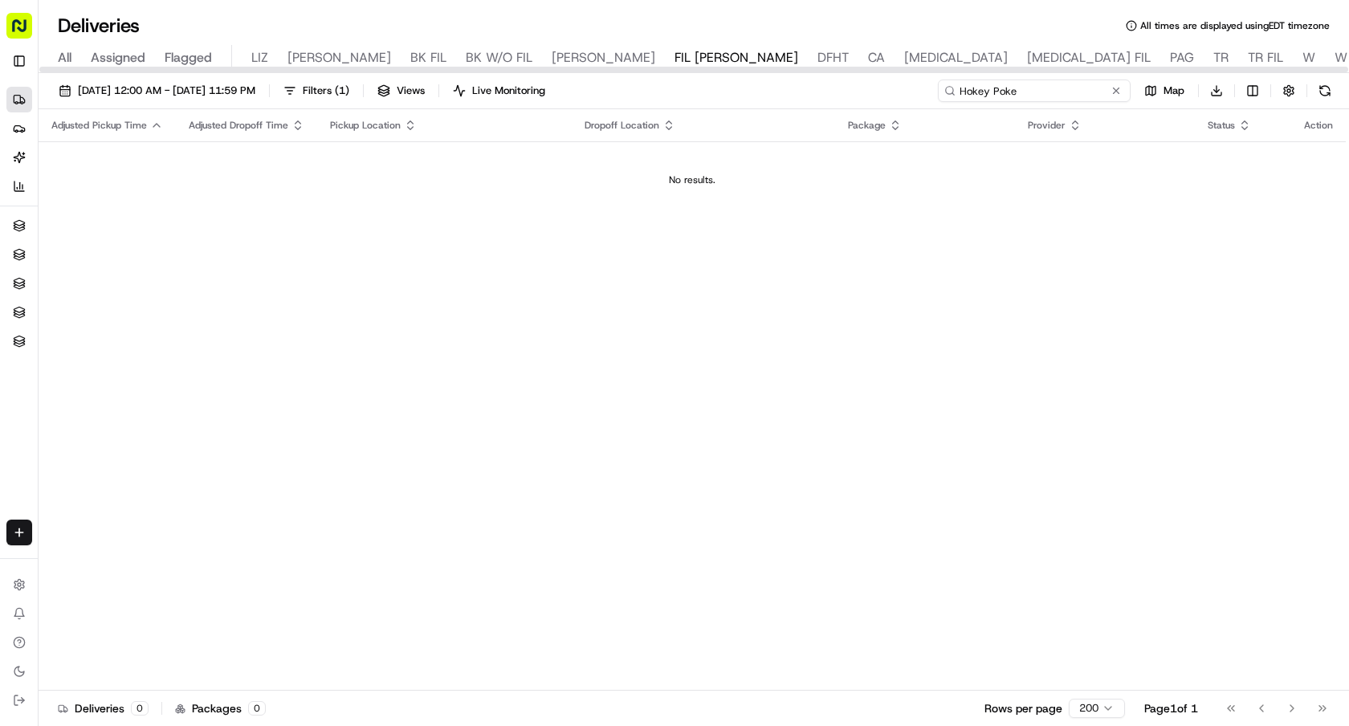
type input "Hokey Poke"
